Goal: Check status: Check status

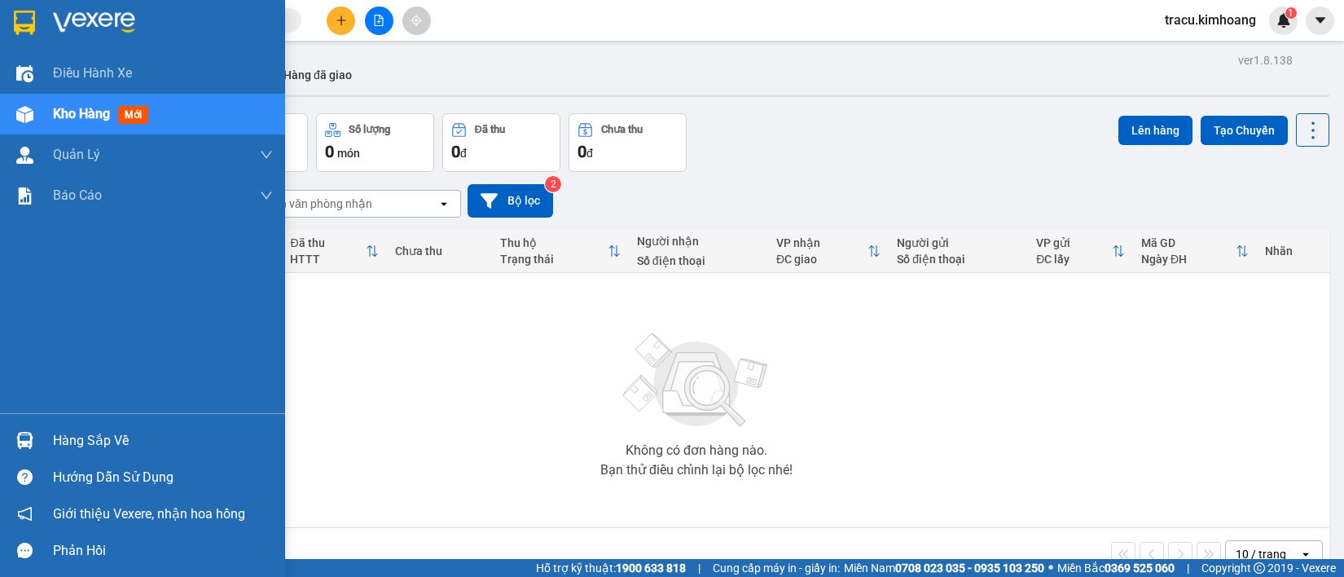
click at [90, 437] on div "Hàng sắp về" at bounding box center [163, 441] width 220 height 24
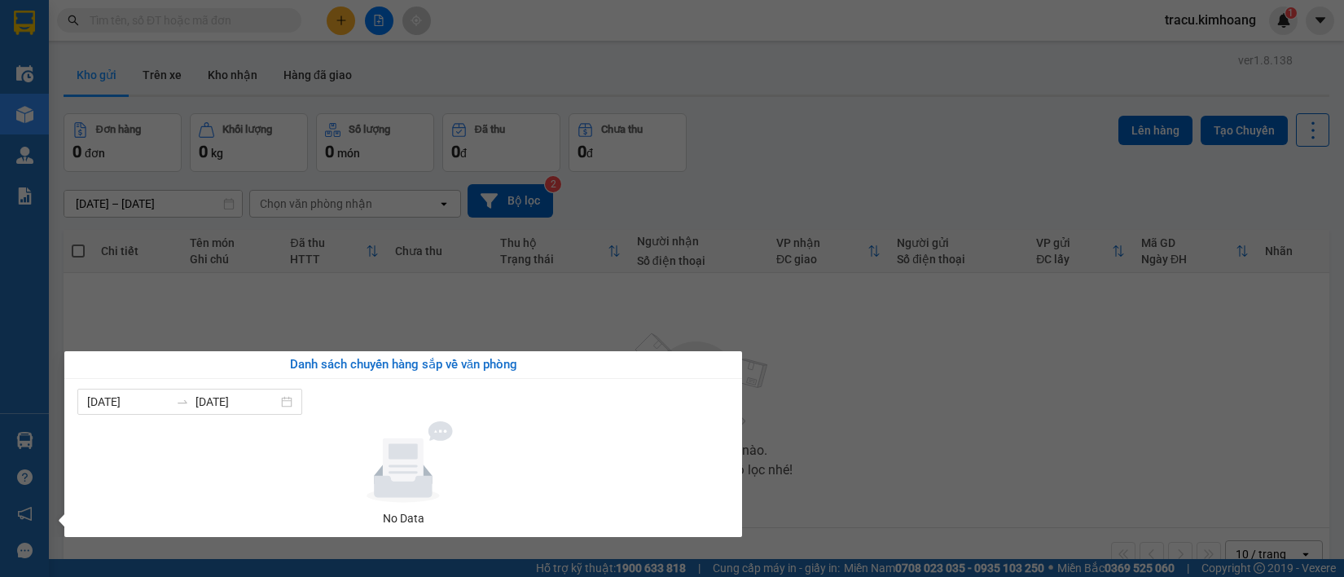
click at [178, 288] on section "Kết quả tìm kiếm ( 0 ) Bộ lọc No Data tracu.kimhoang 1 Điều hành xe Kho hàng mớ…" at bounding box center [672, 288] width 1344 height 577
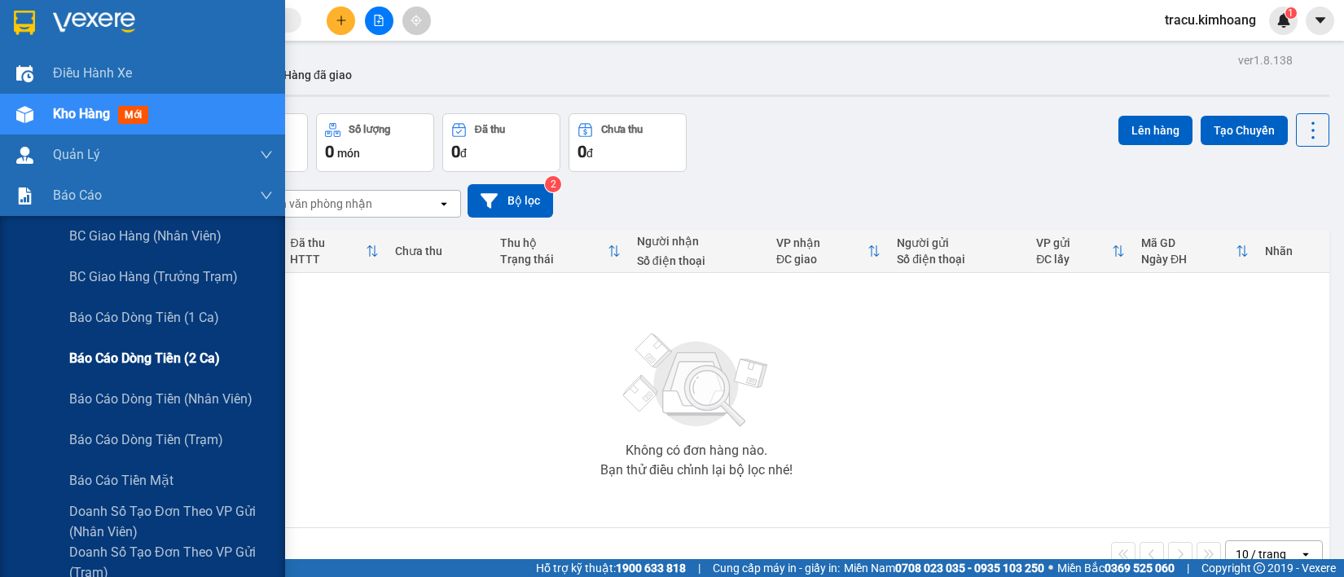
click at [144, 358] on span "Báo cáo dòng tiền (2 ca)" at bounding box center [144, 358] width 151 height 20
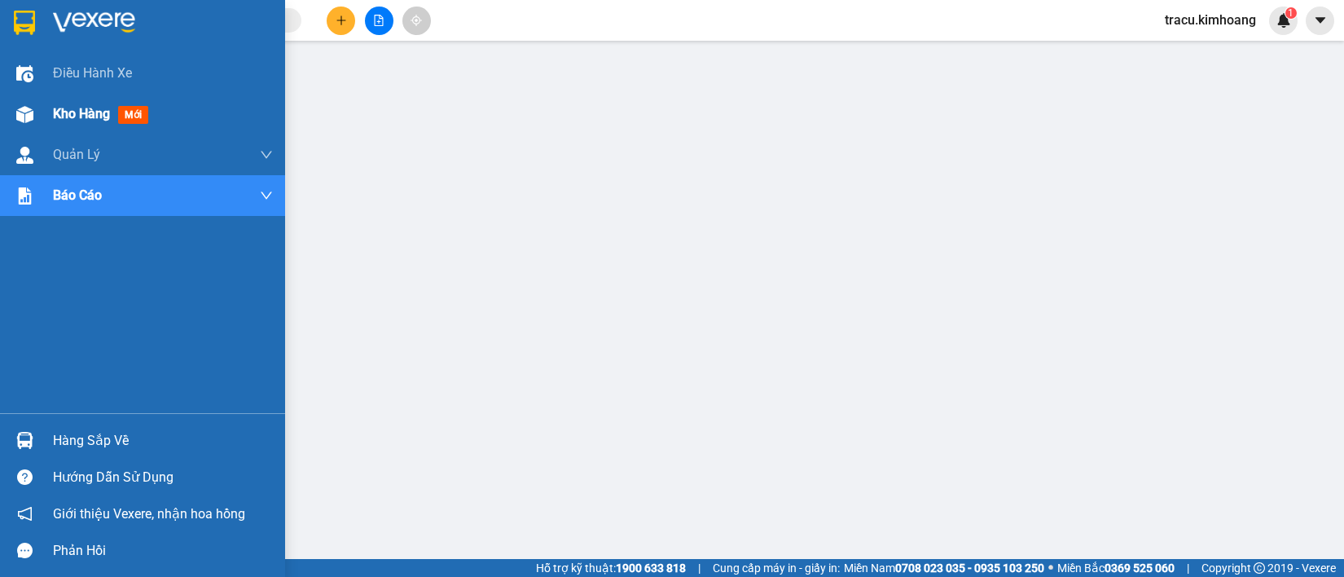
click at [134, 124] on div "Kho hàng mới" at bounding box center [104, 113] width 102 height 20
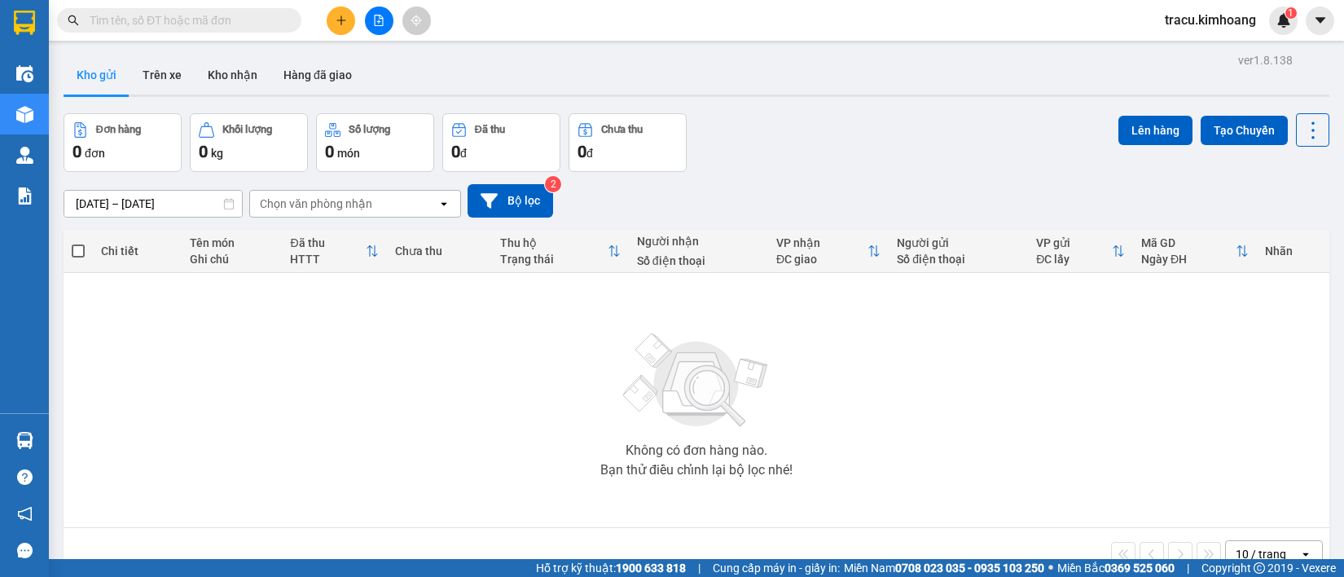
click at [253, 25] on input "text" at bounding box center [186, 20] width 192 height 18
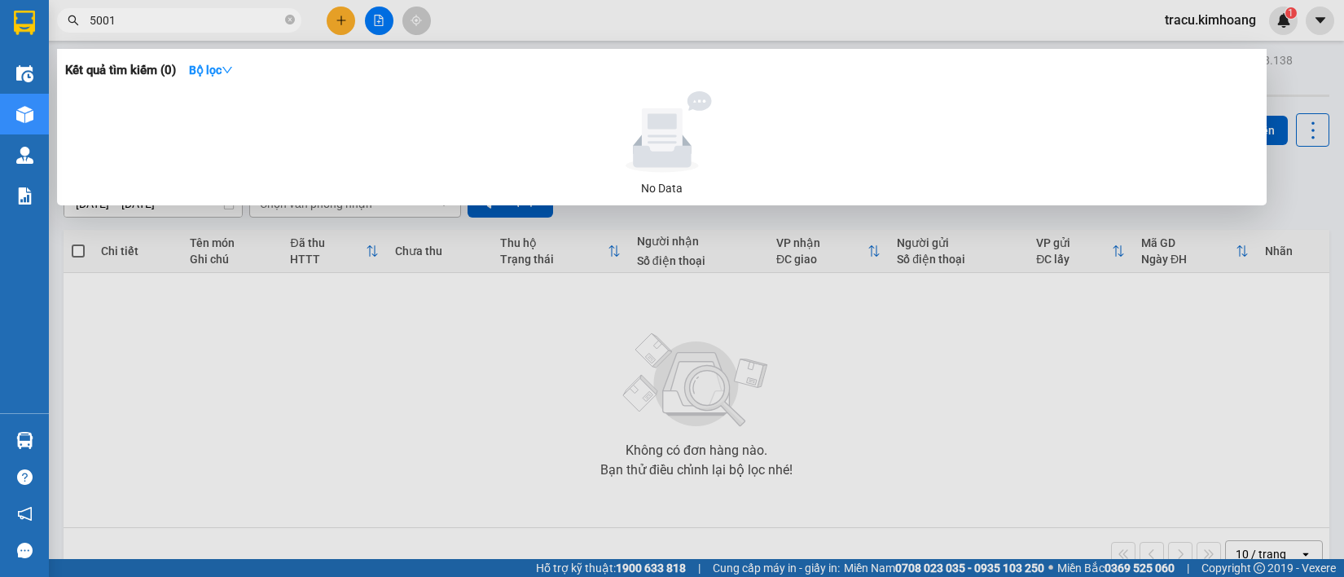
type input "50015"
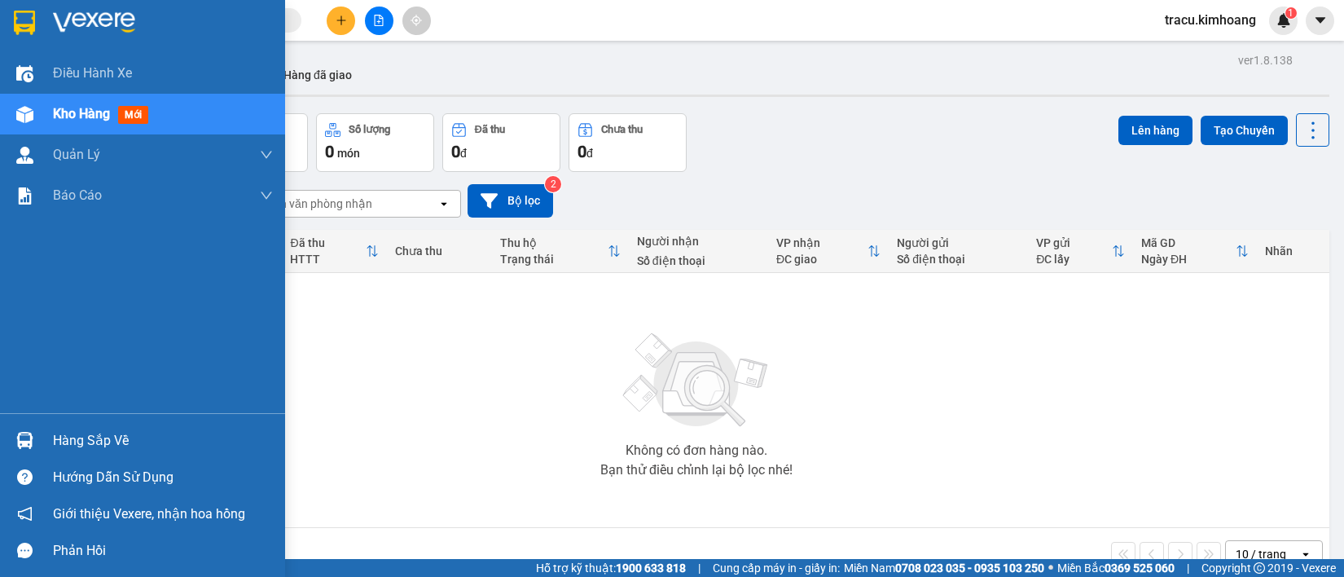
click at [94, 442] on div "Hàng sắp về" at bounding box center [163, 441] width 220 height 24
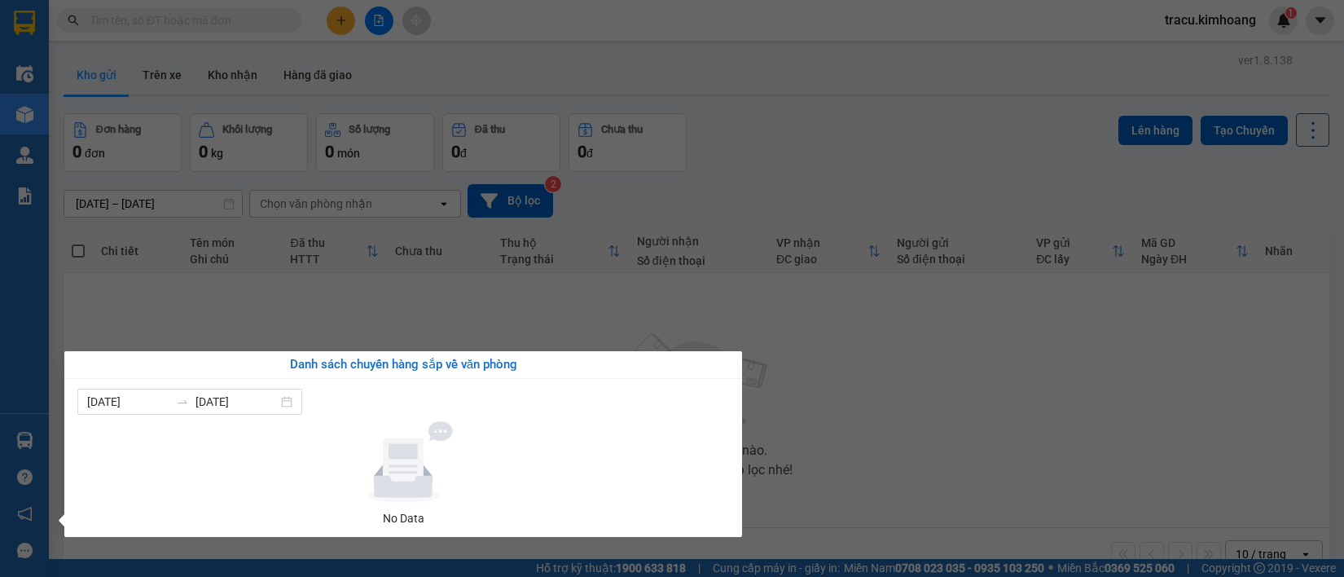
click at [197, 314] on section "Kết quả tìm kiếm ( 0 ) Bộ lọc No Data tracu.kimhoang 1 Điều hành xe Kho hàng mớ…" at bounding box center [672, 288] width 1344 height 577
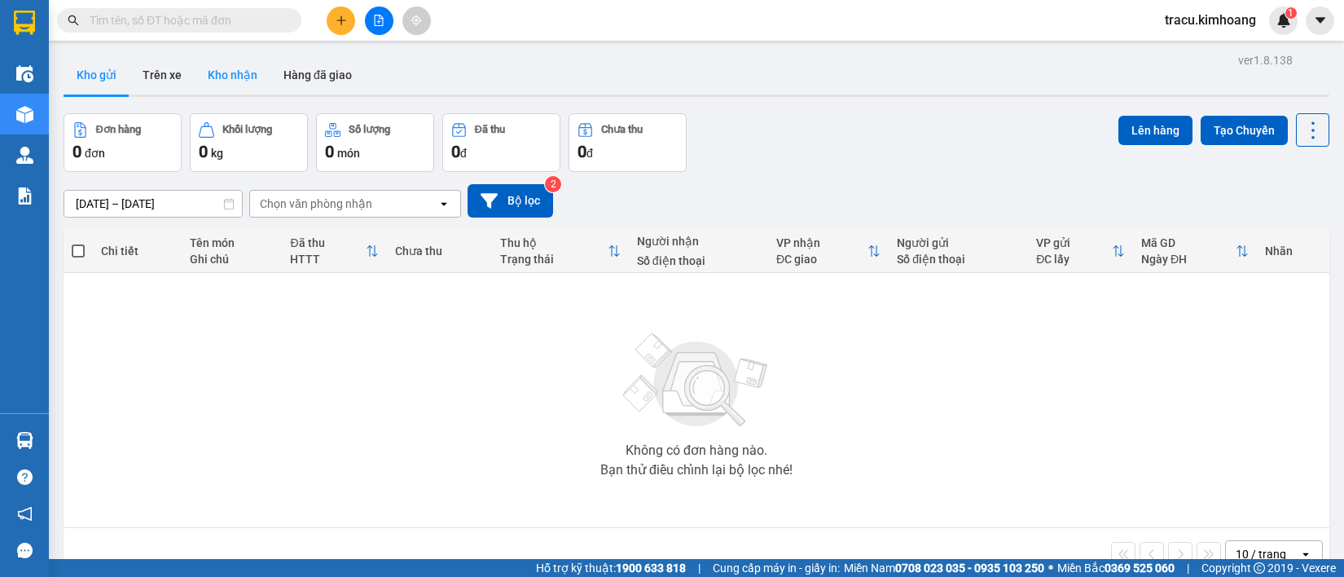
click at [237, 90] on button "Kho nhận" at bounding box center [233, 74] width 76 height 39
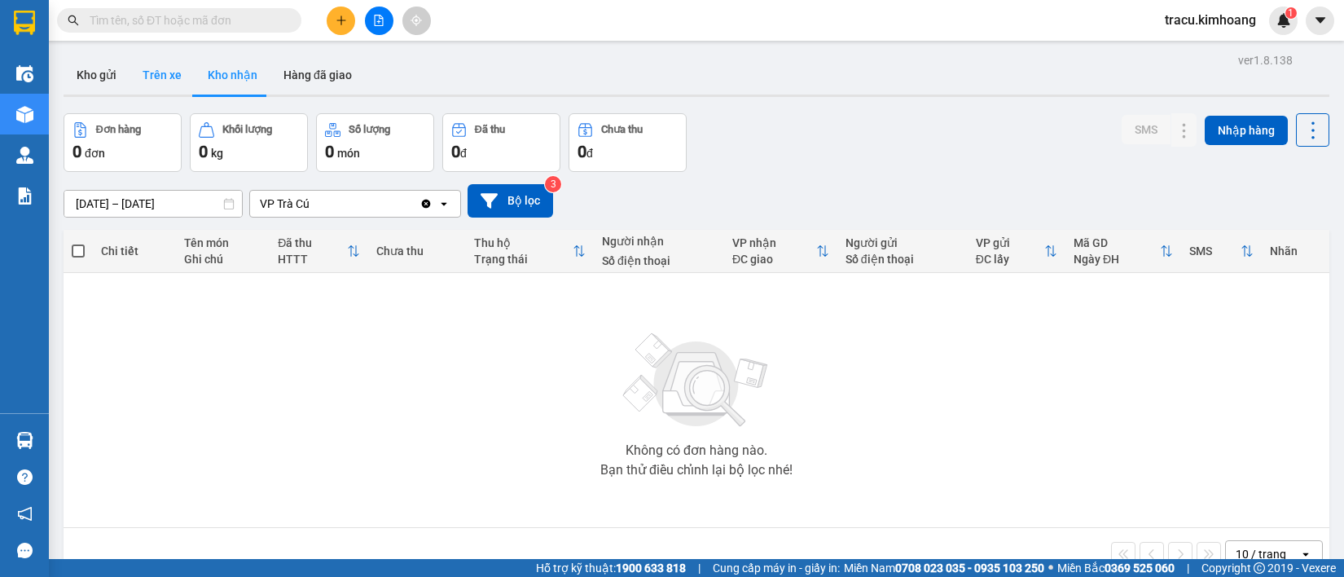
click at [160, 77] on button "Trên xe" at bounding box center [162, 74] width 65 height 39
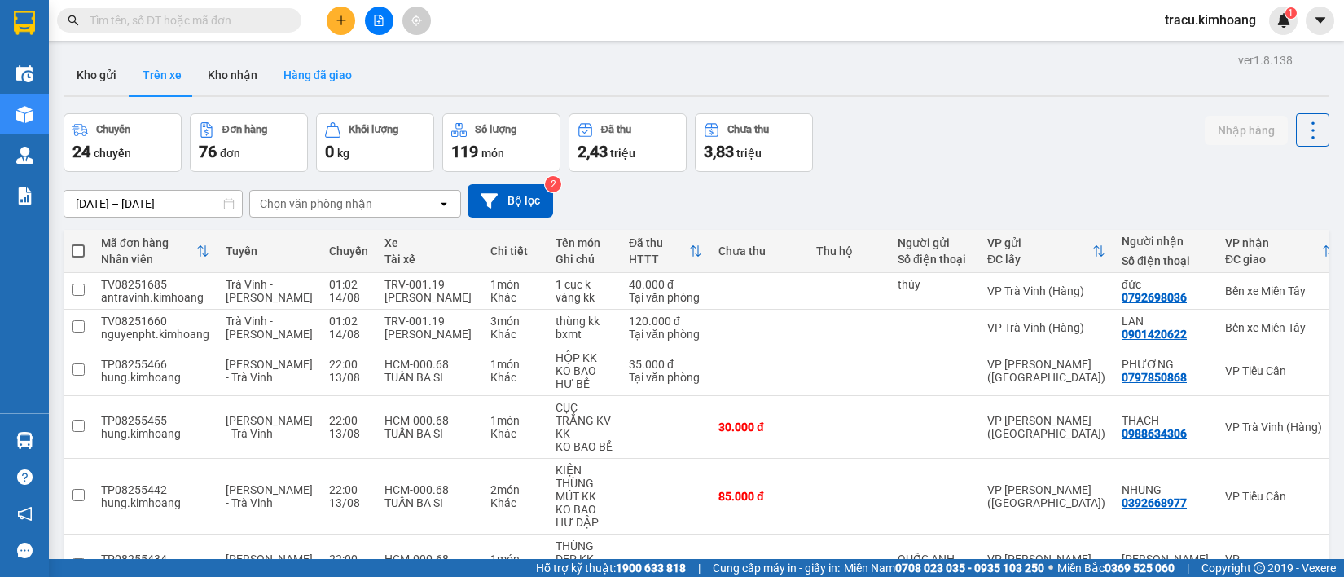
click at [294, 73] on button "Hàng đã giao" at bounding box center [317, 74] width 94 height 39
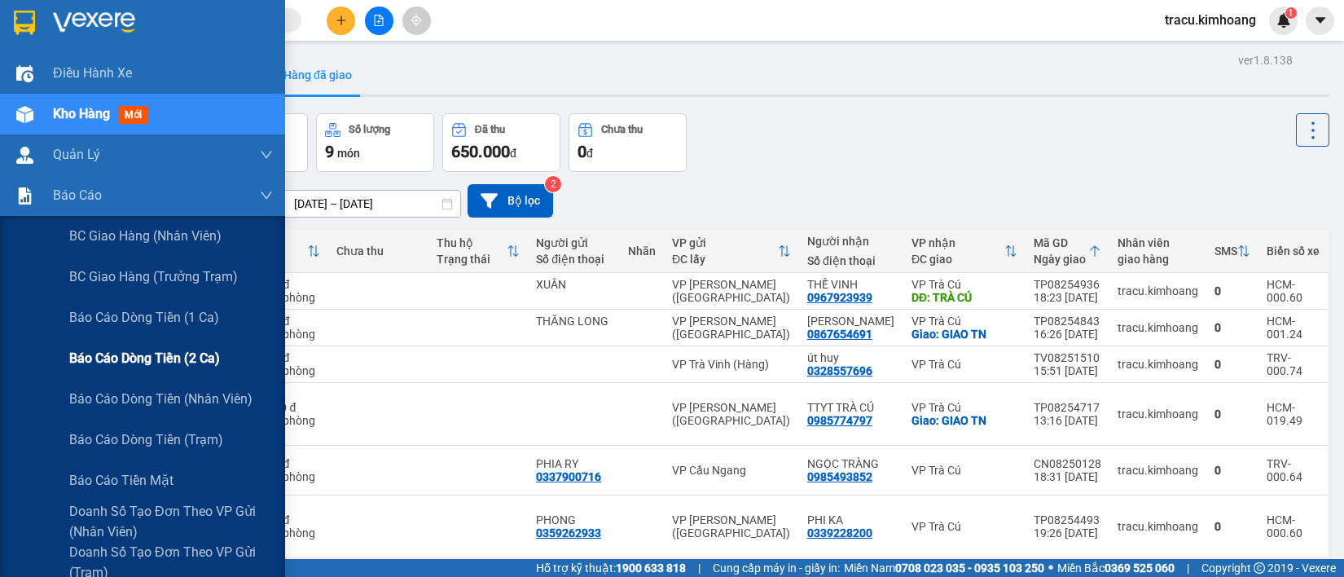
click at [94, 348] on span "Báo cáo dòng tiền (2 ca)" at bounding box center [144, 358] width 151 height 20
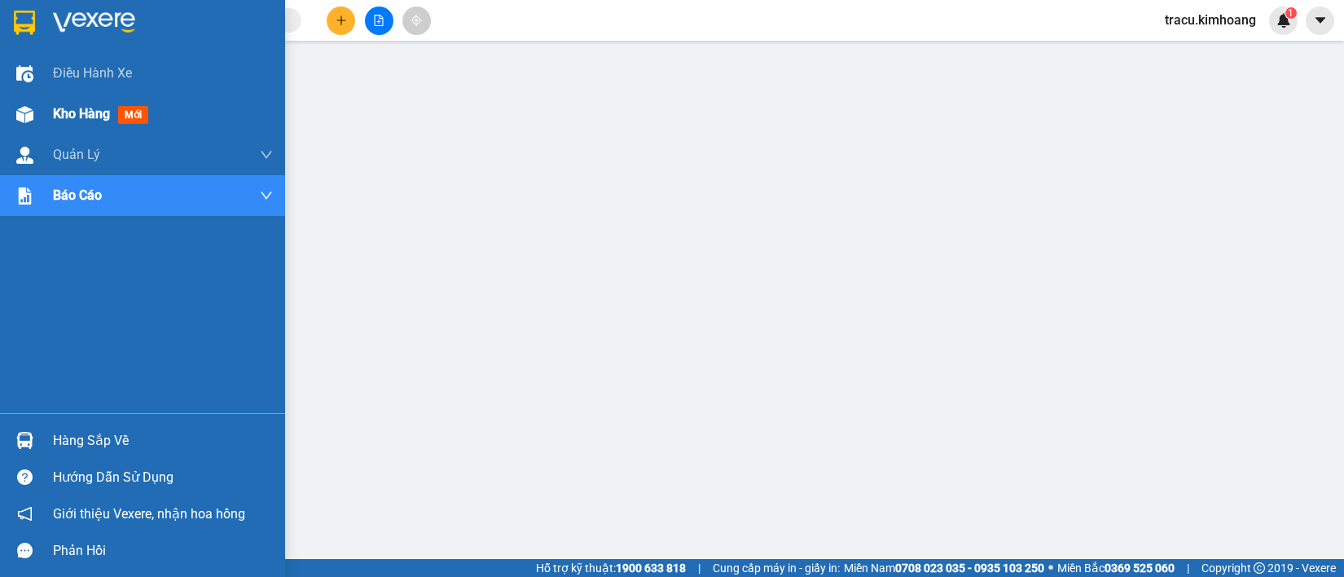
click at [103, 108] on span "Kho hàng" at bounding box center [81, 113] width 57 height 15
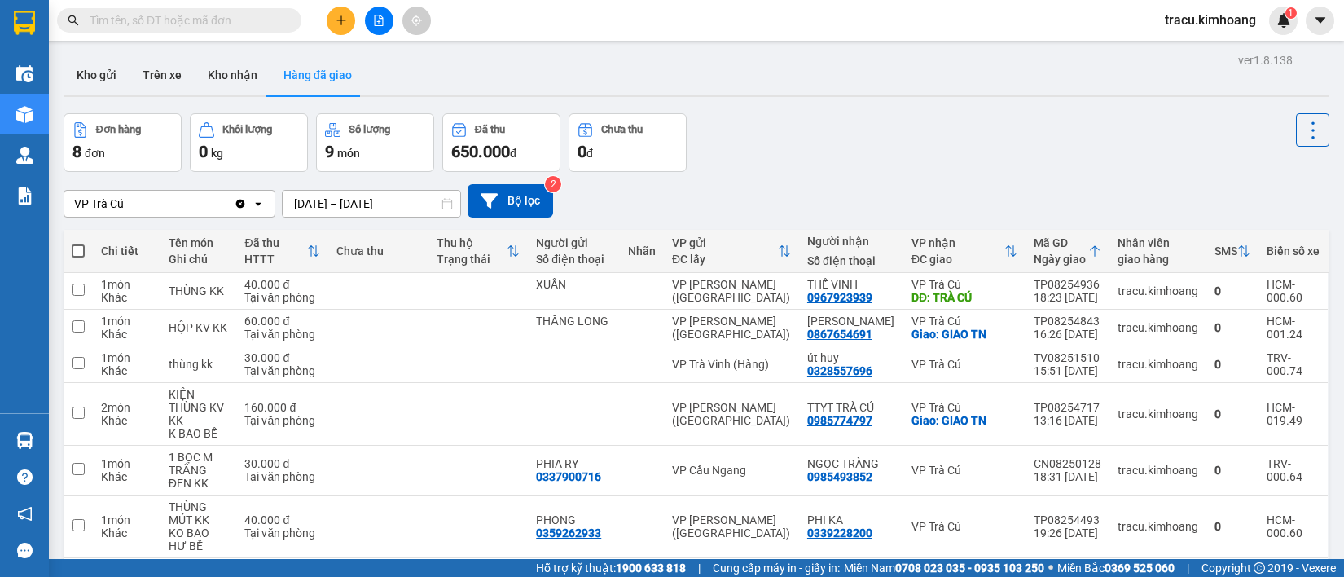
click at [371, 202] on input "12/08/2025 – 14/08/2025" at bounding box center [372, 204] width 178 height 26
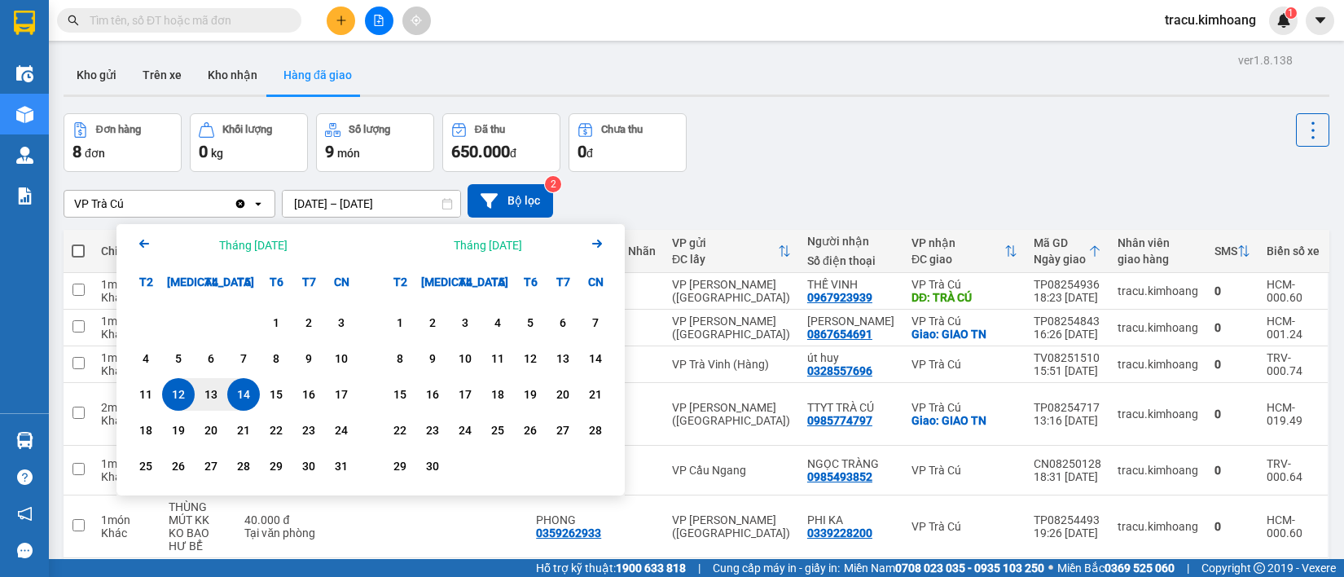
click at [178, 391] on div "12" at bounding box center [178, 395] width 23 height 20
click at [364, 204] on input "12/08/2025 – / /" at bounding box center [372, 204] width 178 height 26
click at [179, 404] on div "12" at bounding box center [178, 395] width 23 height 20
type input "12/08/2025 – 12/08/2025"
